Goal: Task Accomplishment & Management: Manage account settings

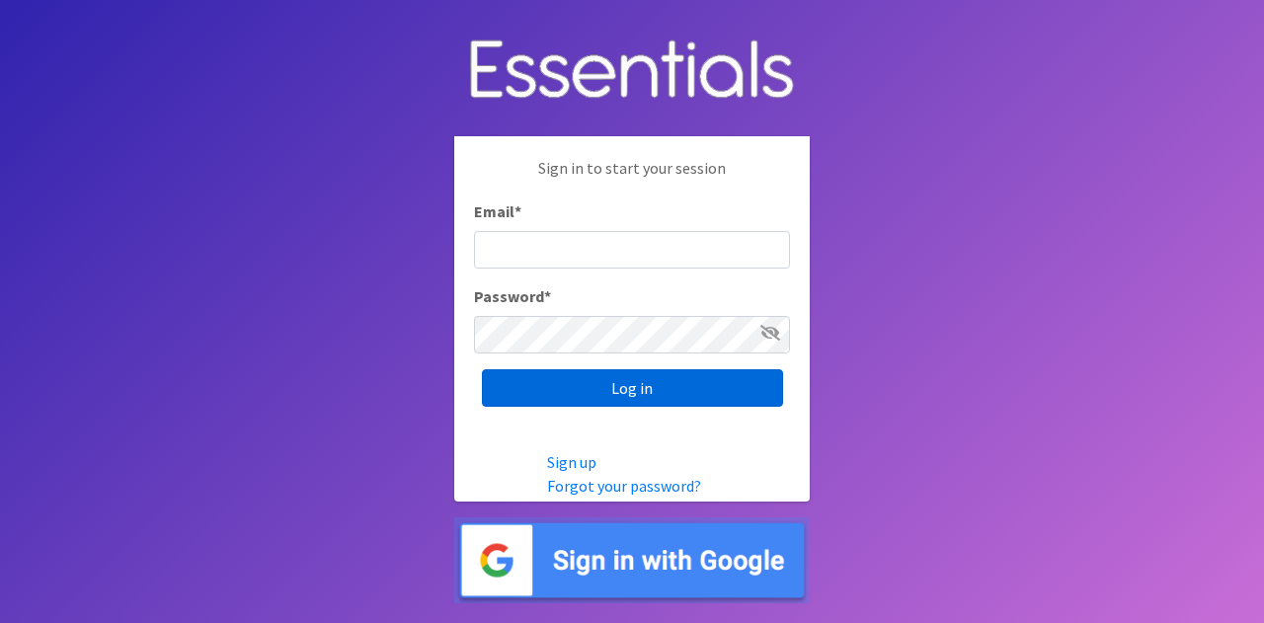
type input "[PERSON_NAME][EMAIL_ADDRESS][DOMAIN_NAME]"
click at [638, 391] on input "Log in" at bounding box center [632, 388] width 301 height 38
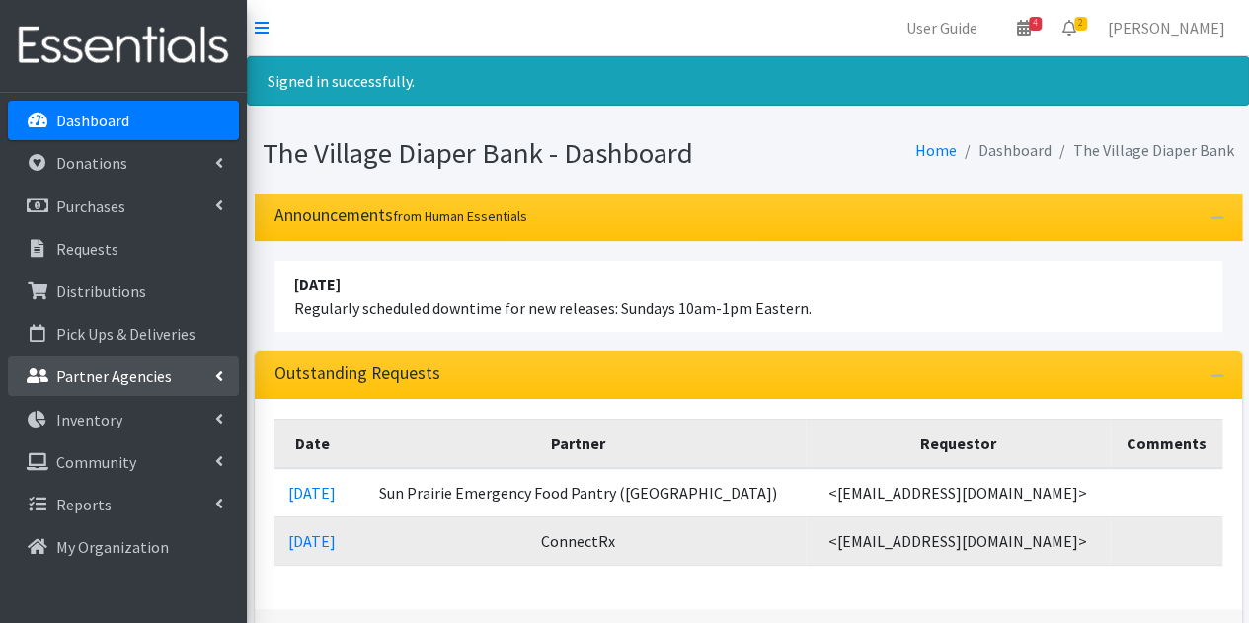
click at [118, 376] on p "Partner Agencies" at bounding box center [114, 376] width 116 height 20
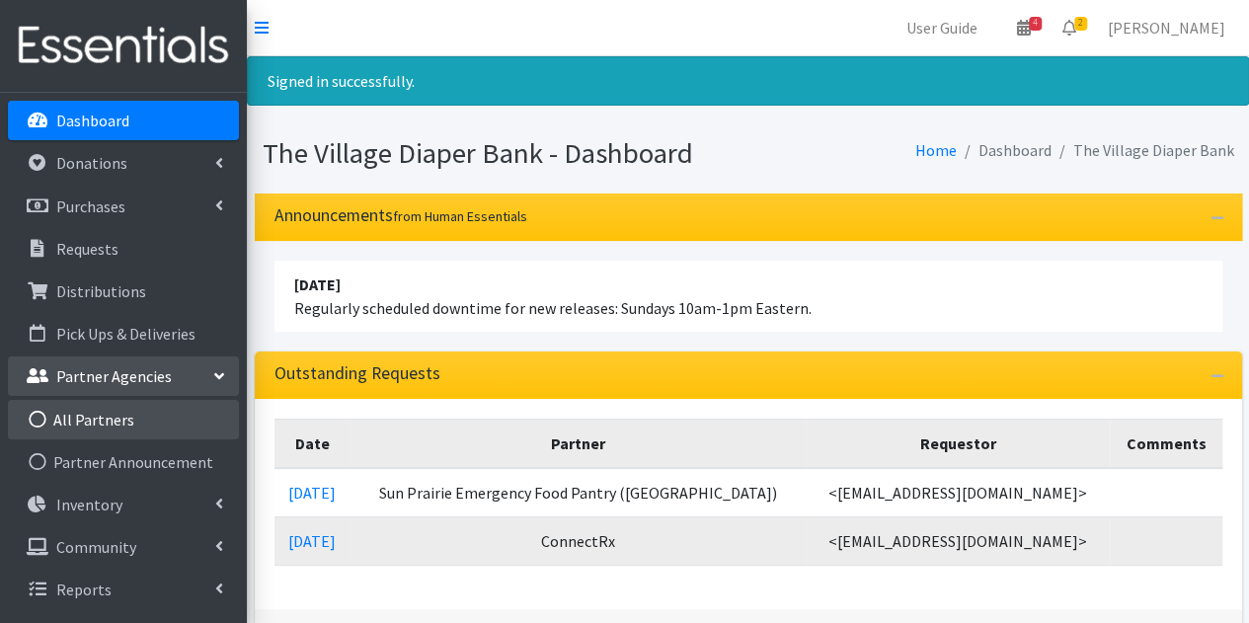
click at [105, 405] on link "All Partners" at bounding box center [123, 419] width 231 height 39
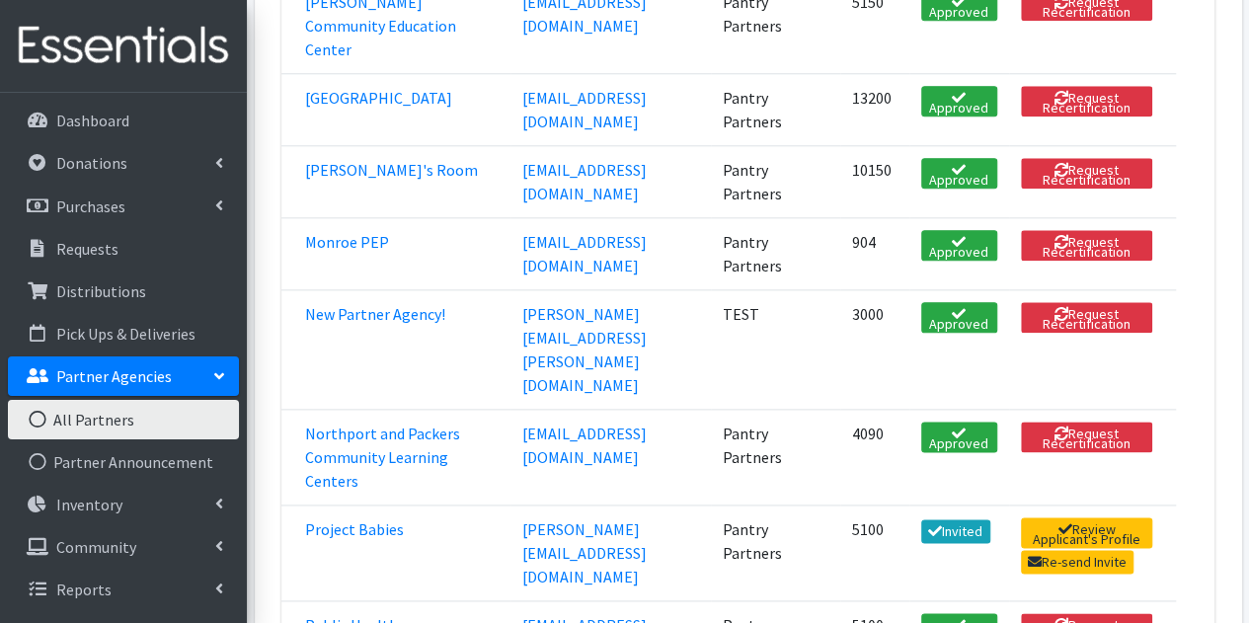
scroll to position [1021, 0]
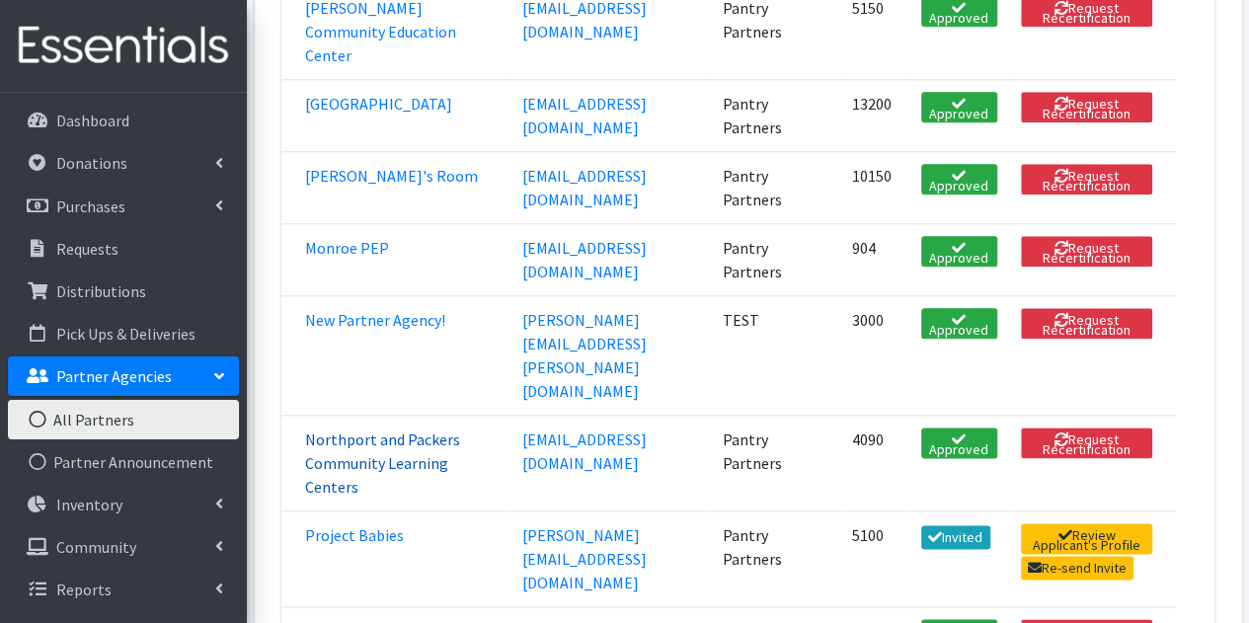
click at [343, 430] on link "Northport and Packers Community Learning Centers" at bounding box center [382, 463] width 155 height 67
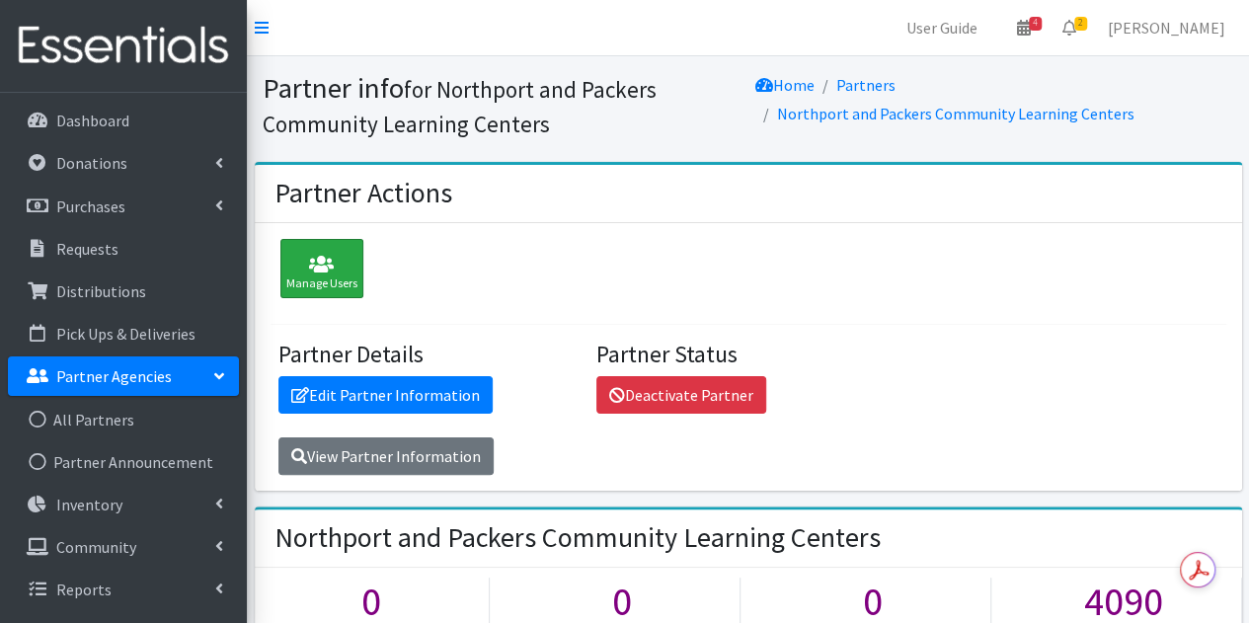
click at [325, 263] on icon at bounding box center [321, 265] width 71 height 20
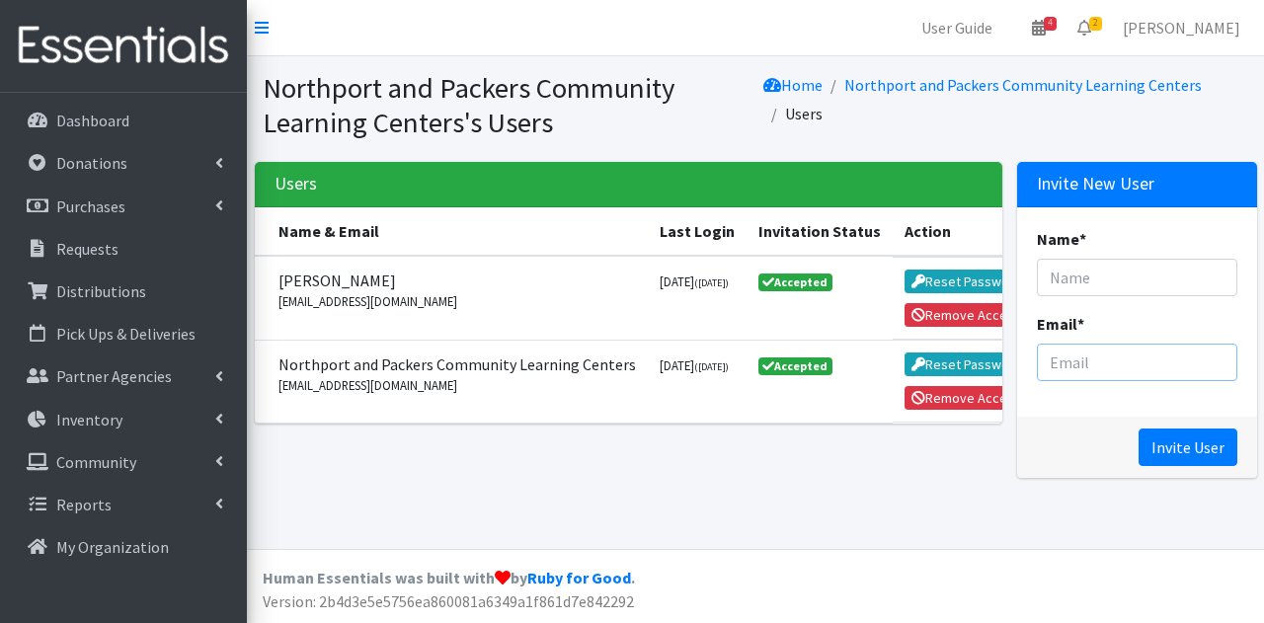
click at [1073, 356] on input "Email *" at bounding box center [1137, 363] width 200 height 38
paste input "[EMAIL_ADDRESS][DOMAIN_NAME]"
type input "[EMAIL_ADDRESS][DOMAIN_NAME]"
click at [1154, 275] on input "Name *" at bounding box center [1137, 278] width 200 height 38
click at [1154, 275] on input "Makeyla" at bounding box center [1137, 278] width 200 height 38
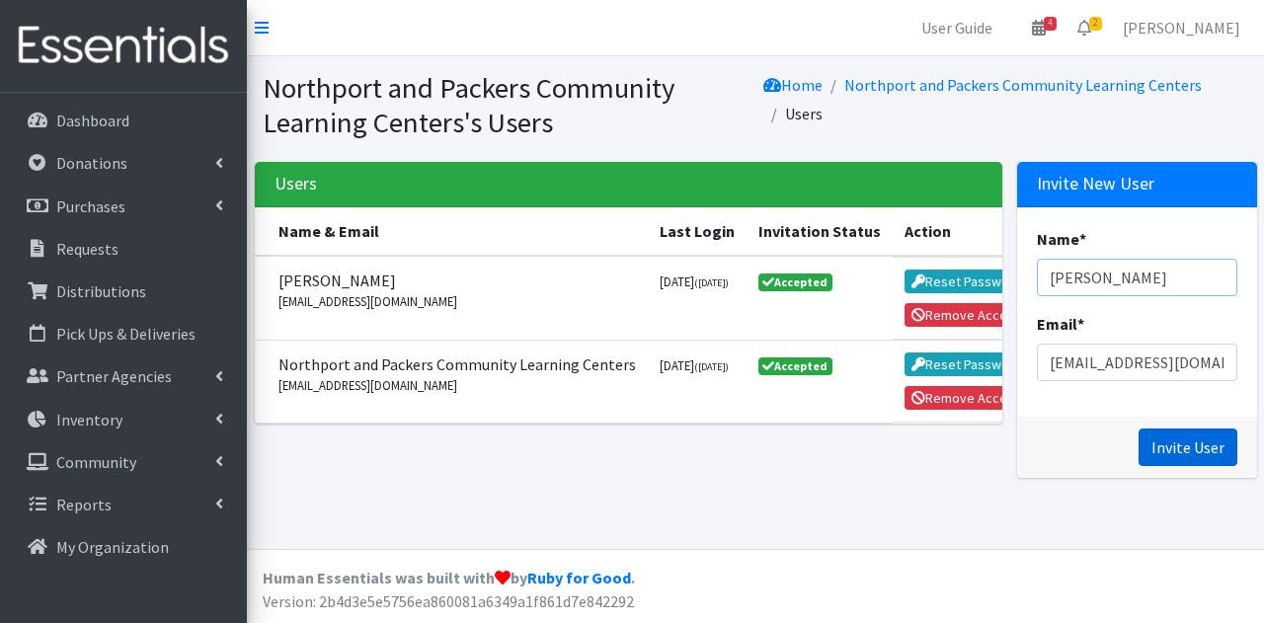
type input "[PERSON_NAME]"
click at [1199, 443] on input "Invite User" at bounding box center [1188, 448] width 99 height 38
